Goal: Information Seeking & Learning: Learn about a topic

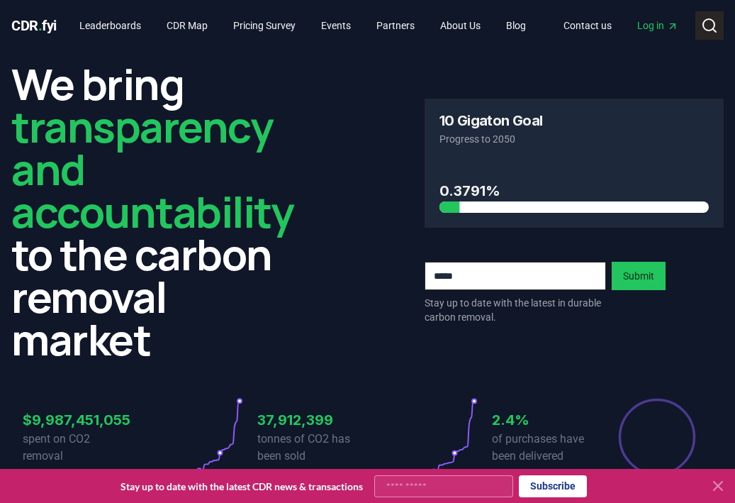
click at [714, 35] on button "Search" at bounding box center [709, 25] width 28 height 28
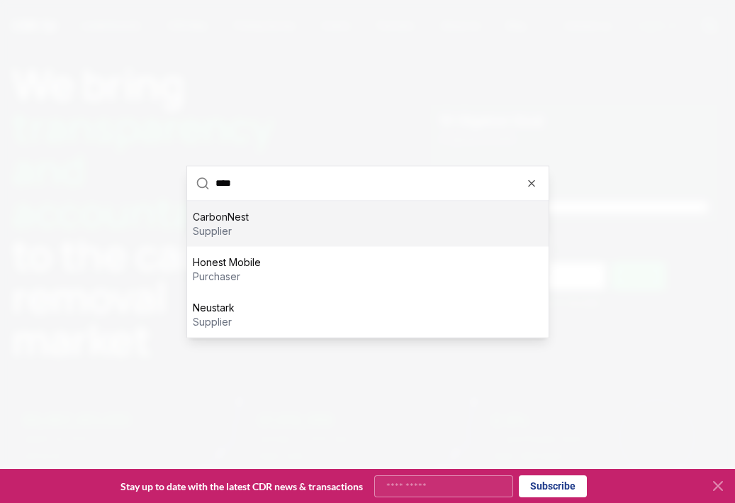
type input "****"
click at [401, 61] on div at bounding box center [367, 251] width 735 height 503
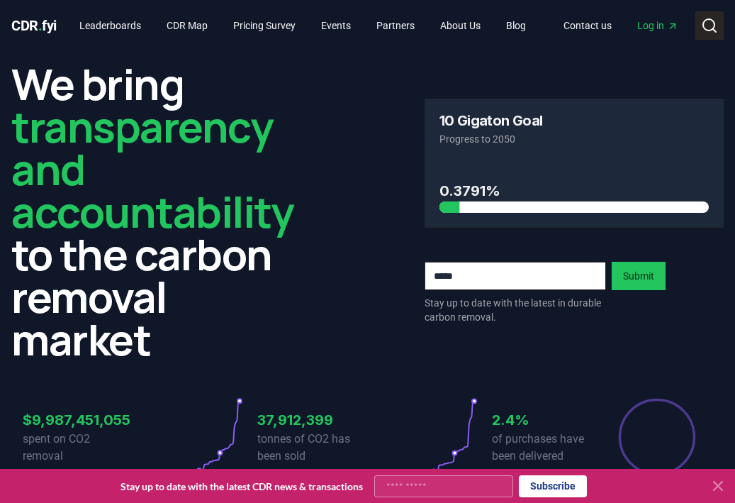
click at [718, 23] on icon at bounding box center [709, 25] width 17 height 17
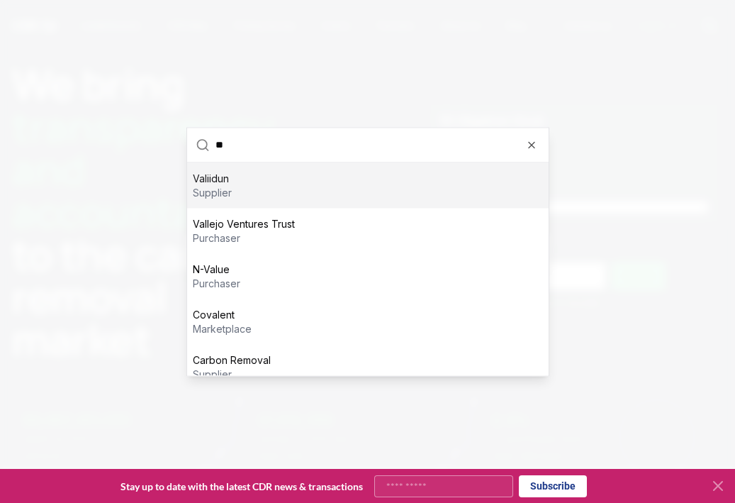
type input "*"
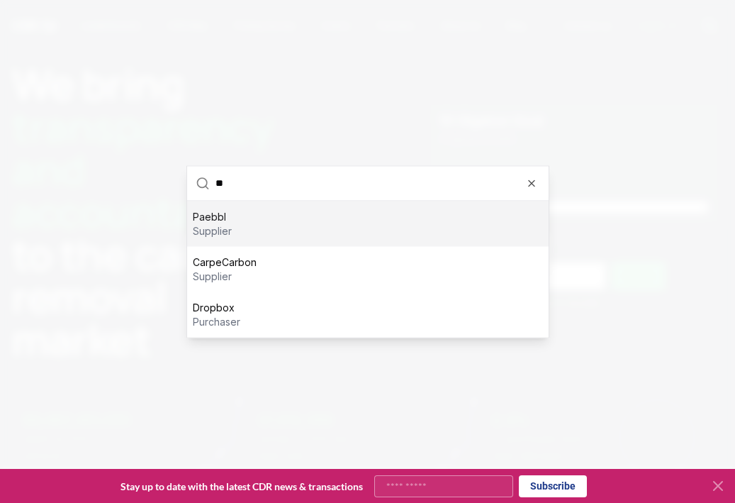
type input "*"
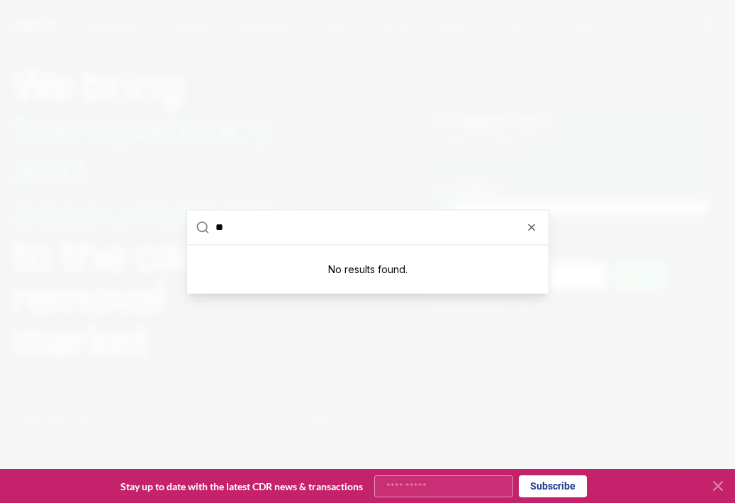
type input "*"
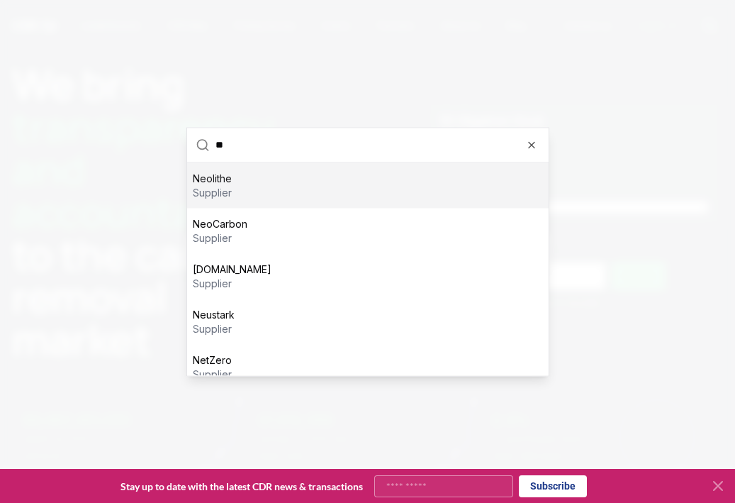
type input "*"
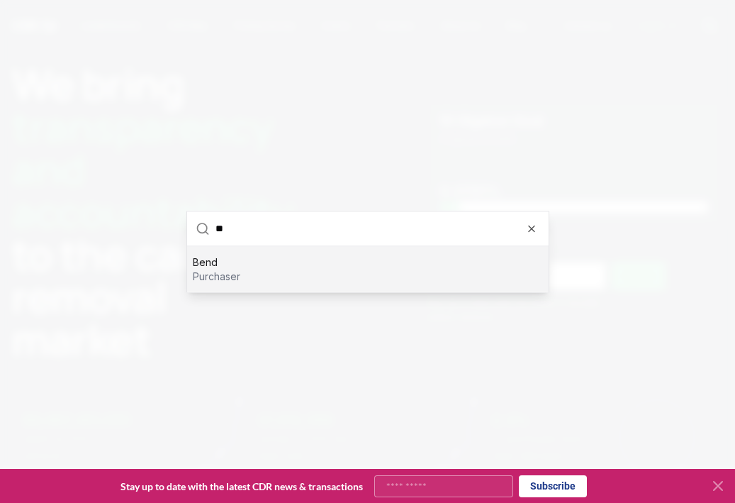
type input "*"
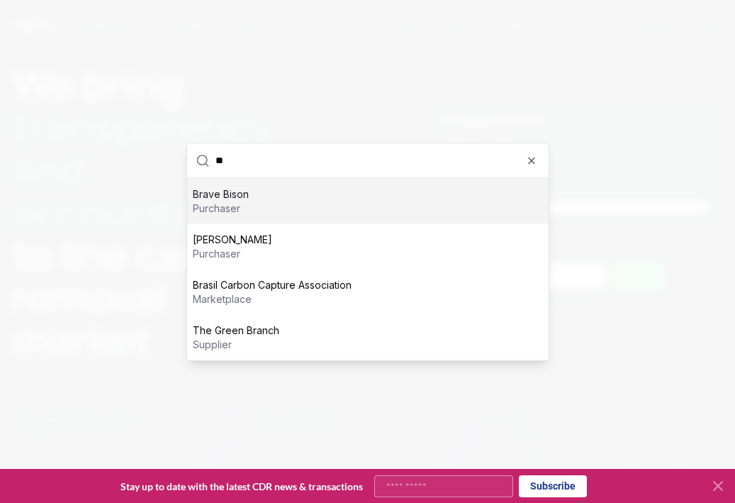
scroll to position [14, 0]
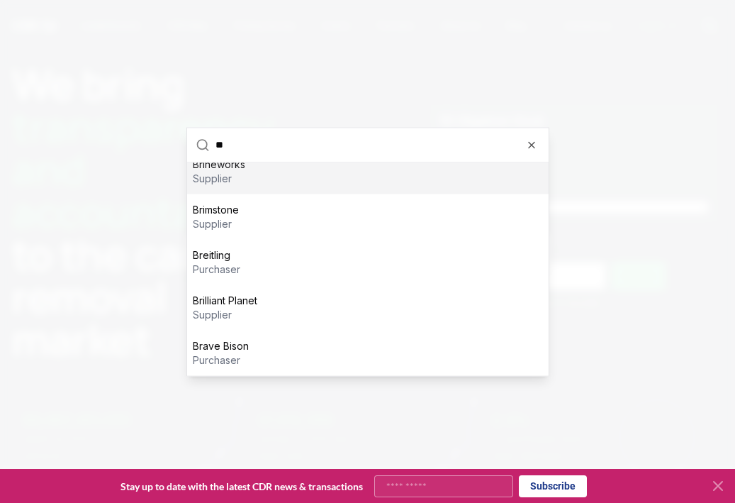
type input "*"
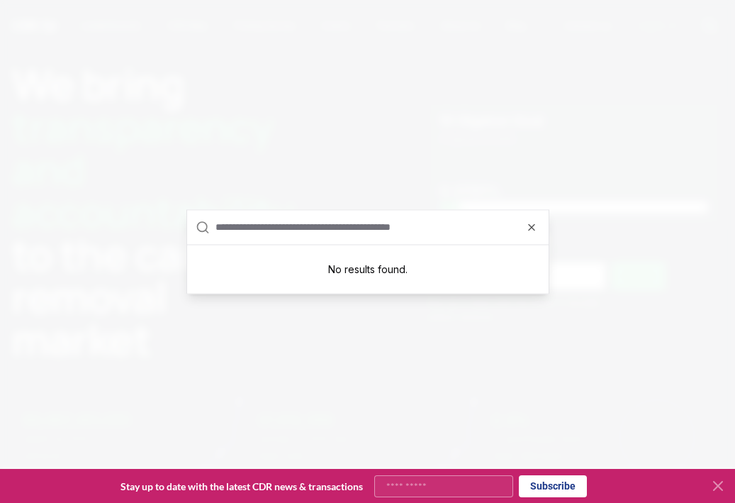
scroll to position [0, 0]
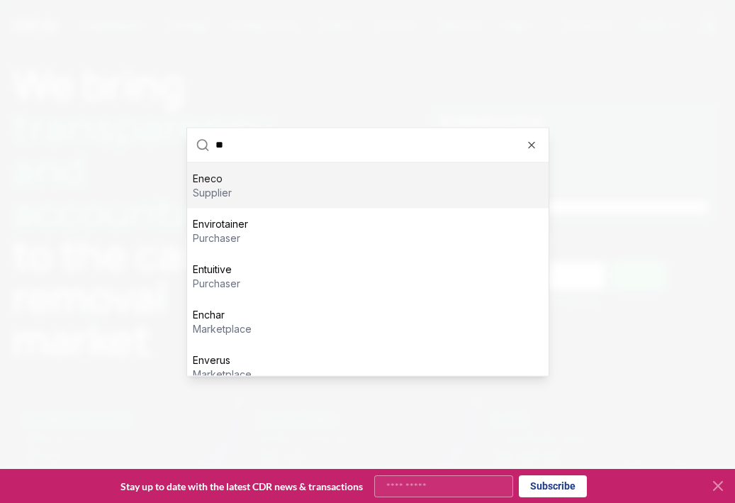
type input "*"
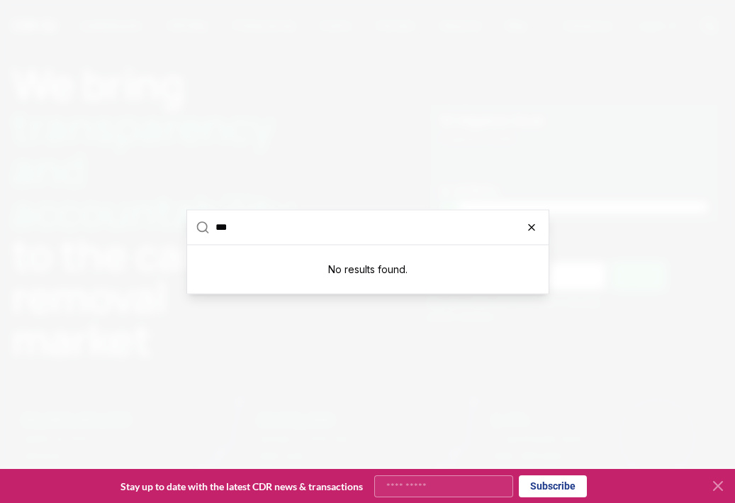
type input "***"
click at [530, 231] on icon "button" at bounding box center [531, 226] width 11 height 11
